Goal: Register for event/course

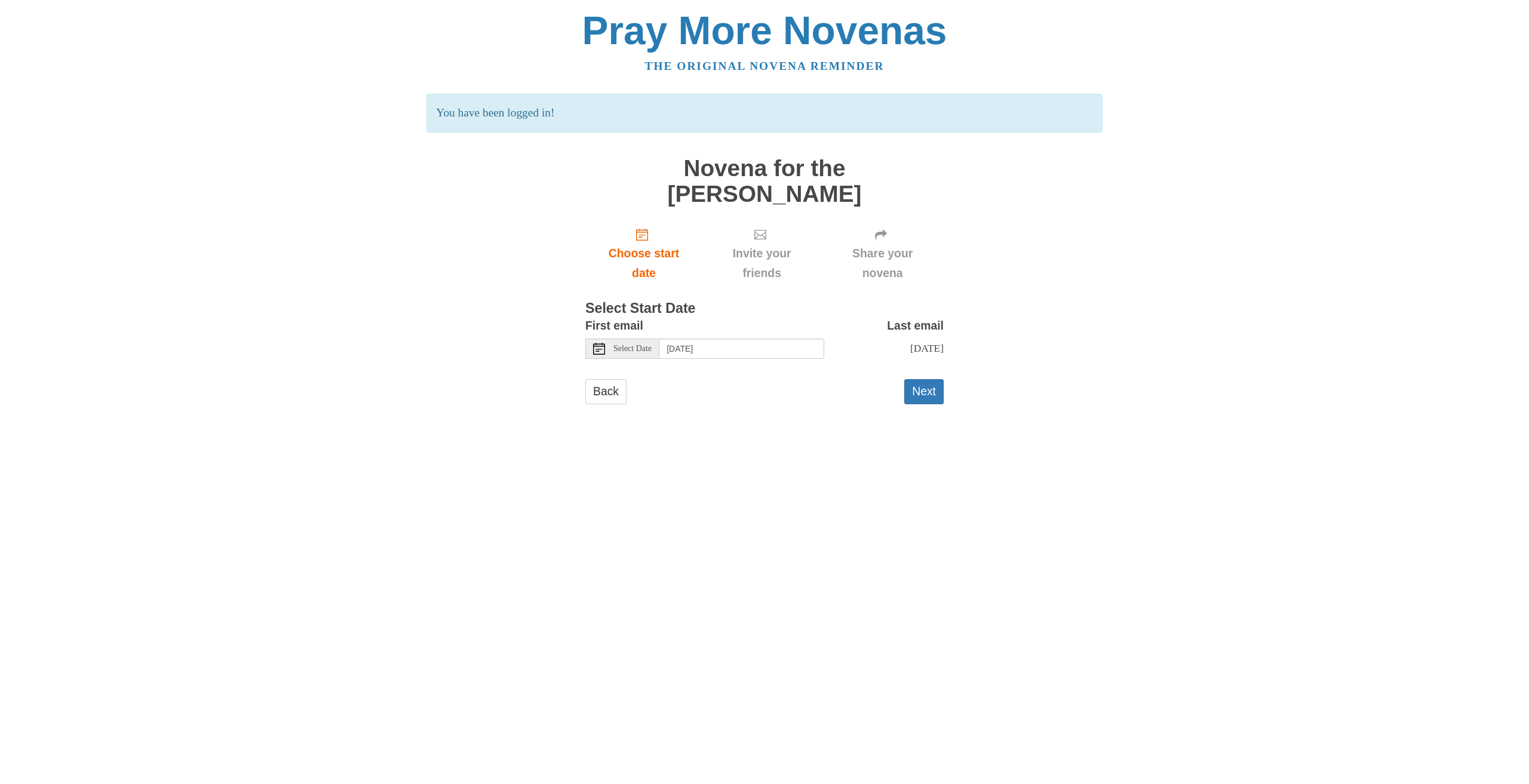
click at [646, 345] on span "Select Date" at bounding box center [632, 349] width 39 height 9
type input "[DATE]"
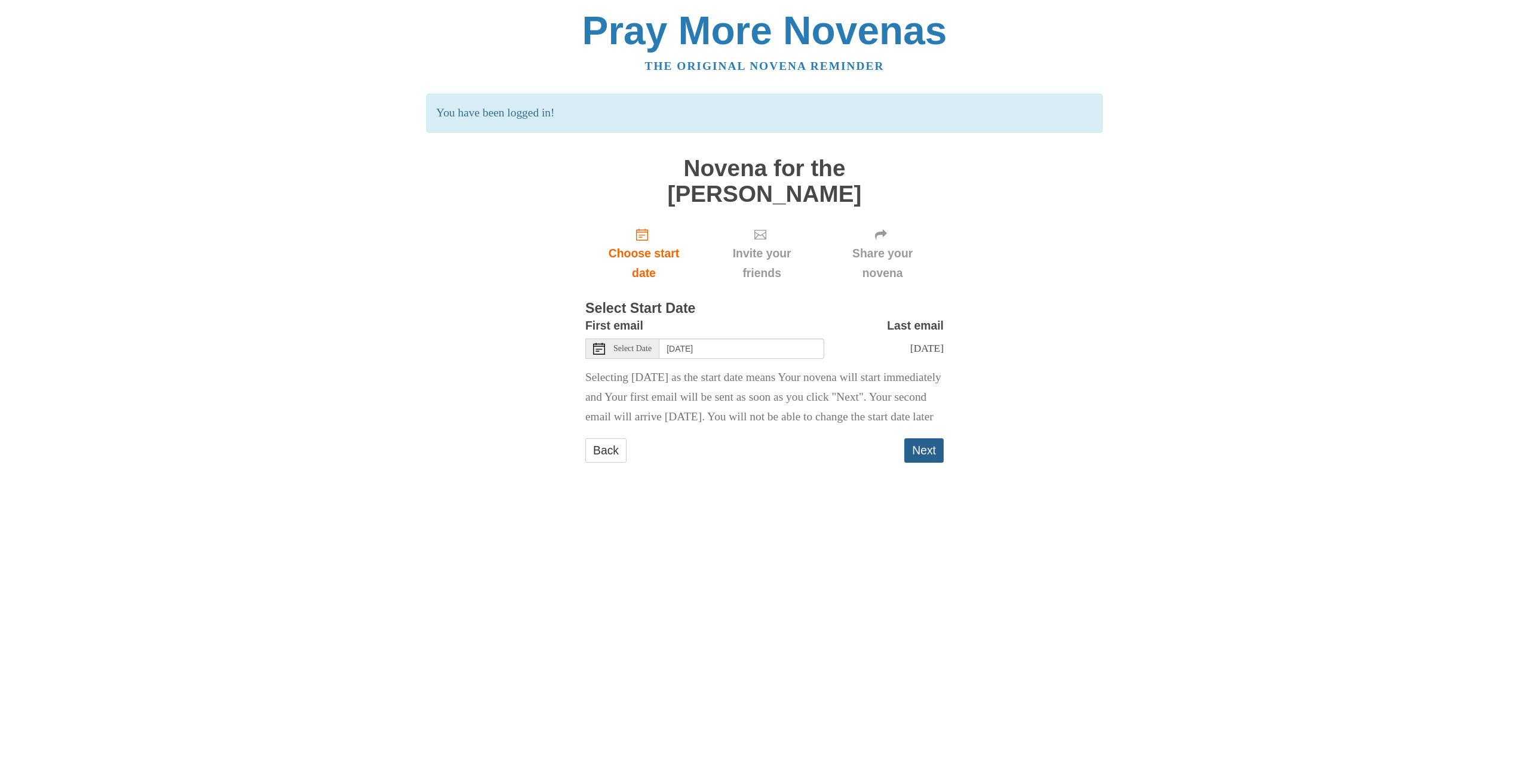
click at [927, 446] on button "Next" at bounding box center [924, 450] width 39 height 25
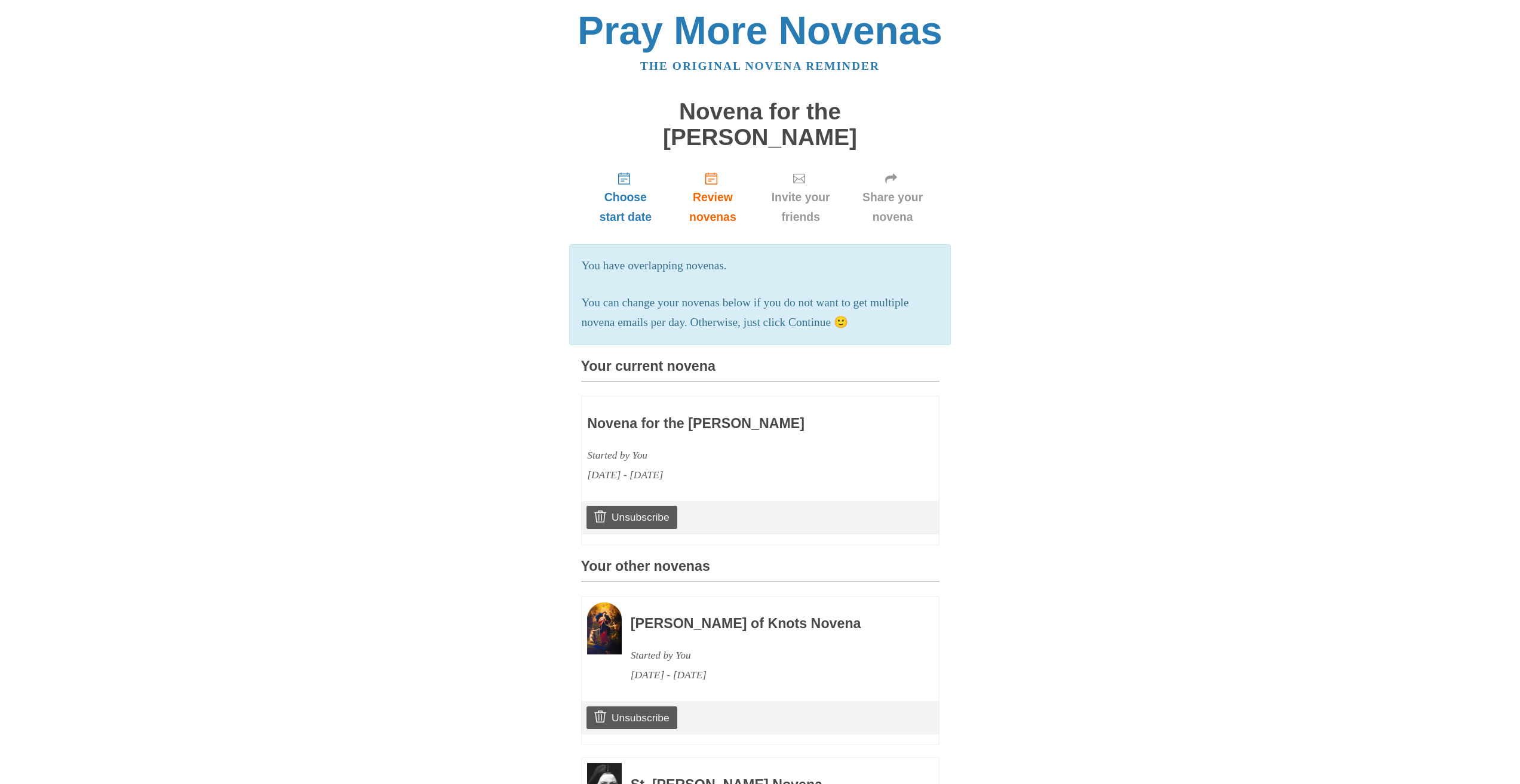
scroll to position [187, 0]
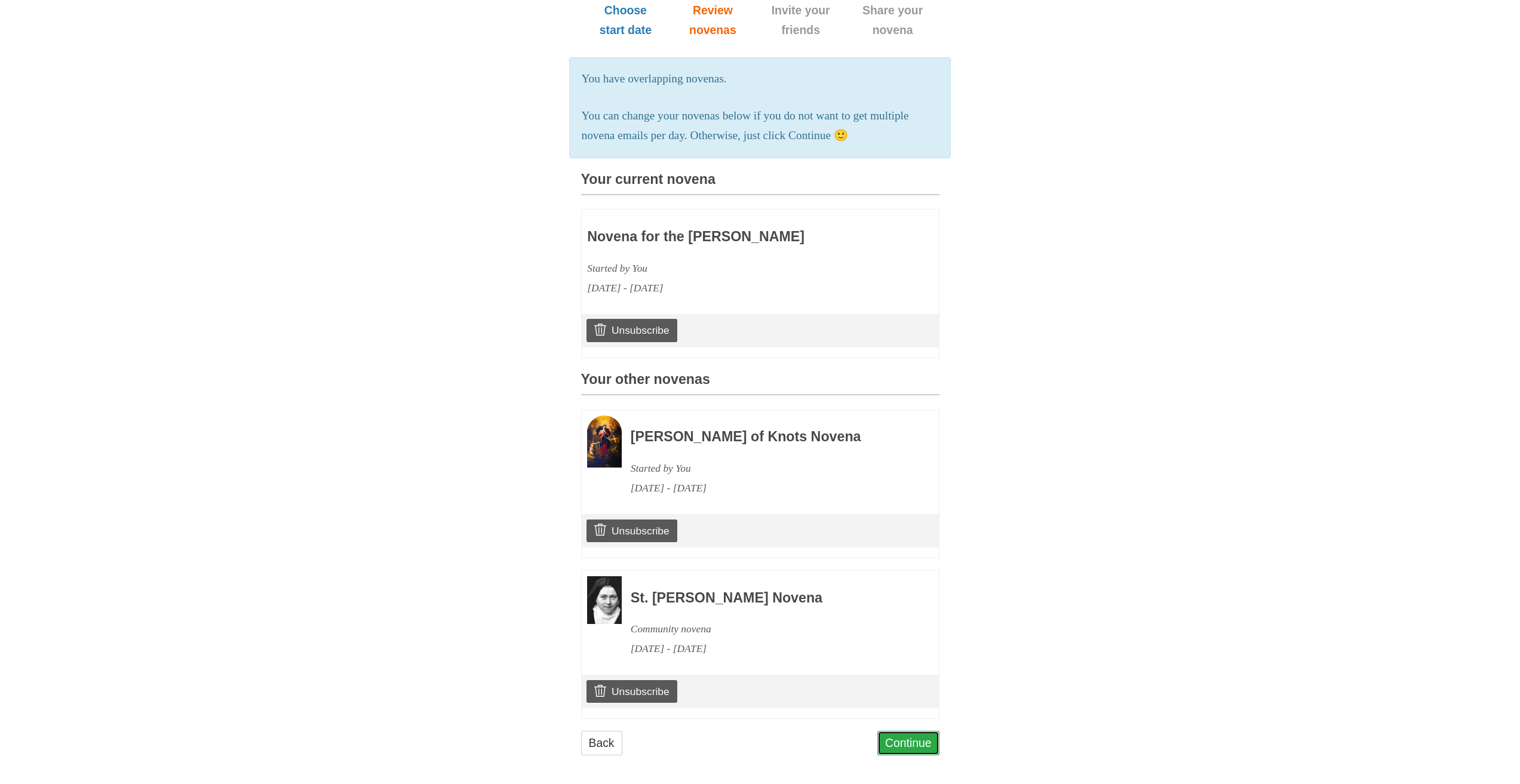
click at [910, 733] on link "Continue" at bounding box center [908, 743] width 62 height 25
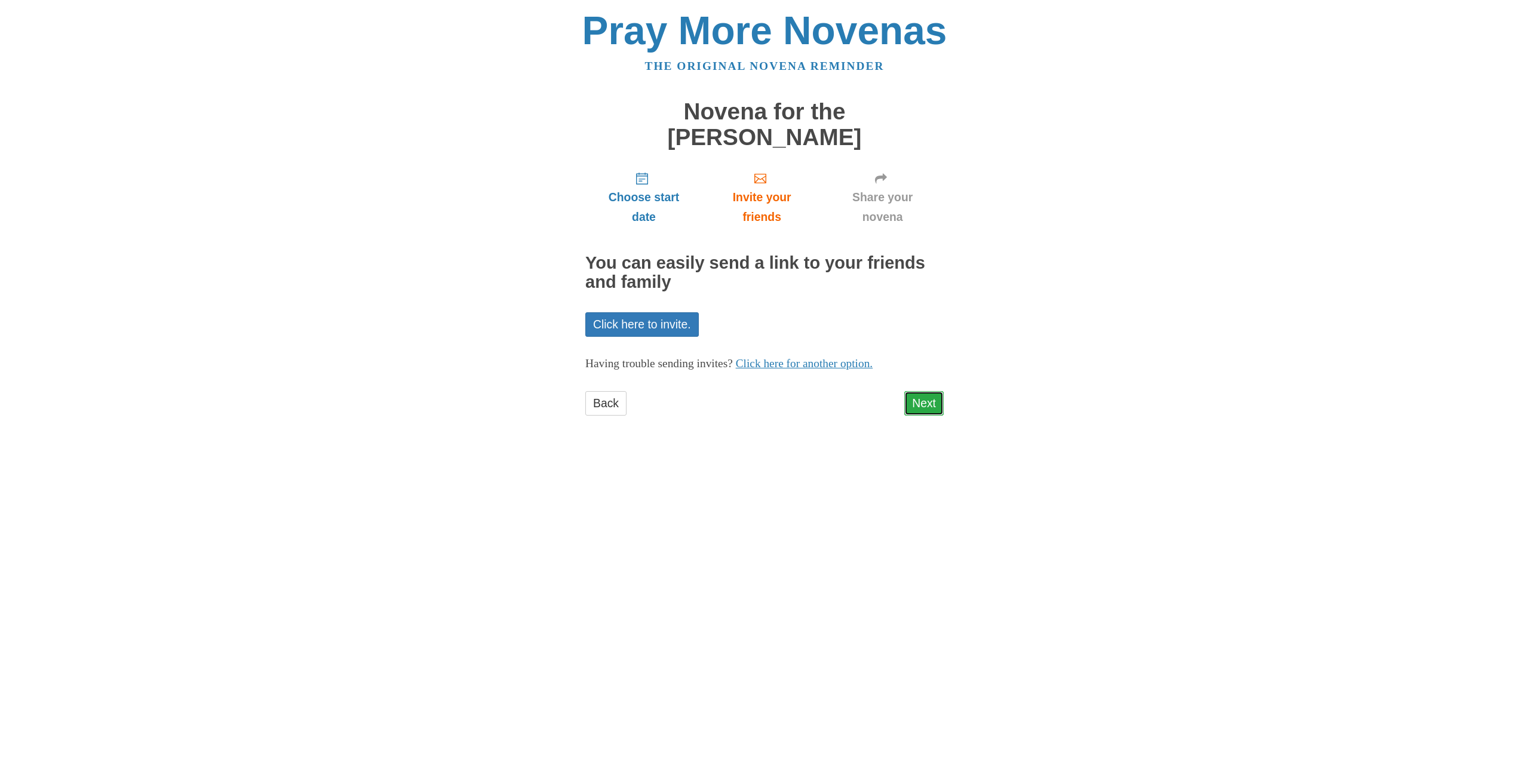
click at [913, 391] on link "Next" at bounding box center [924, 403] width 39 height 25
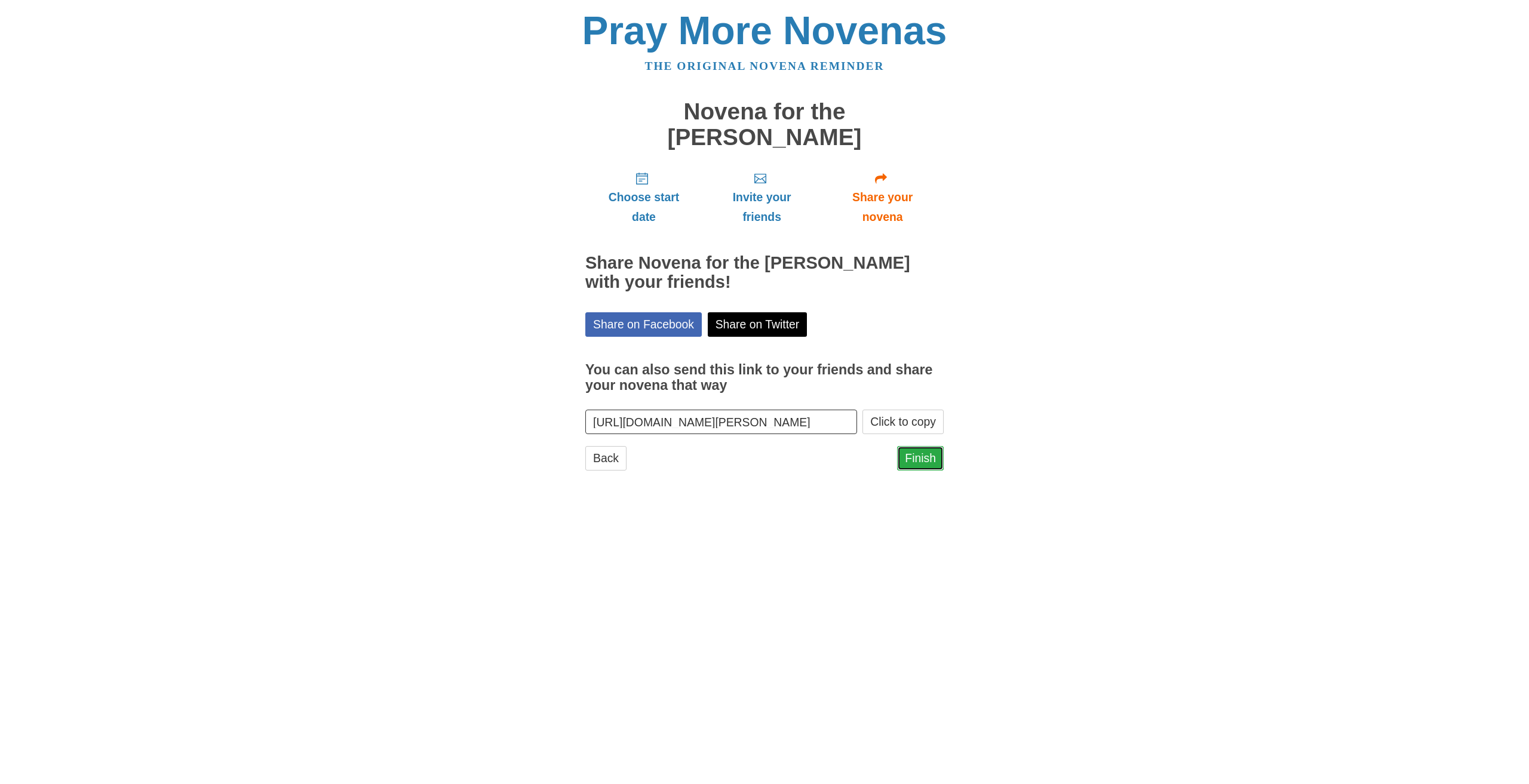
click at [930, 446] on link "Finish" at bounding box center [921, 458] width 46 height 25
